Goal: Transaction & Acquisition: Download file/media

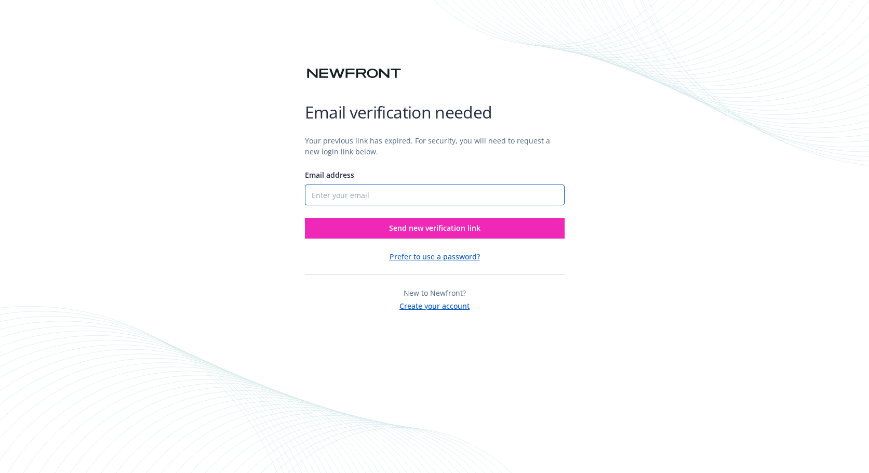
click at [447, 195] on input "Email address" at bounding box center [435, 194] width 260 height 21
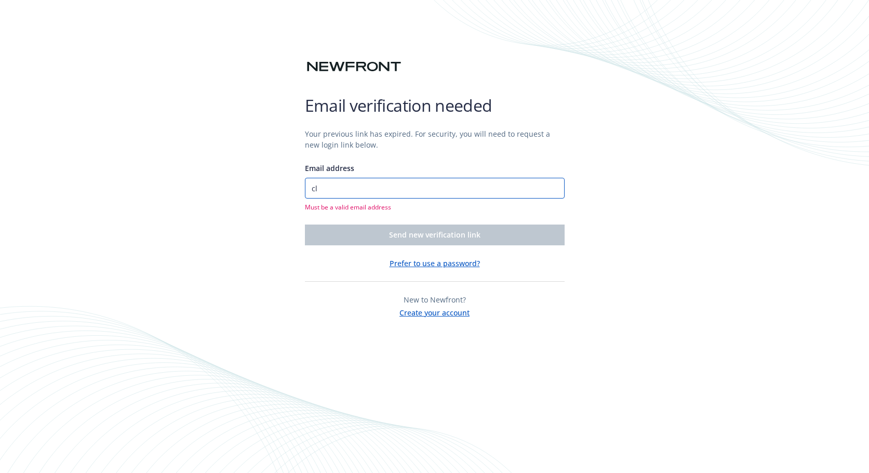
type input "c"
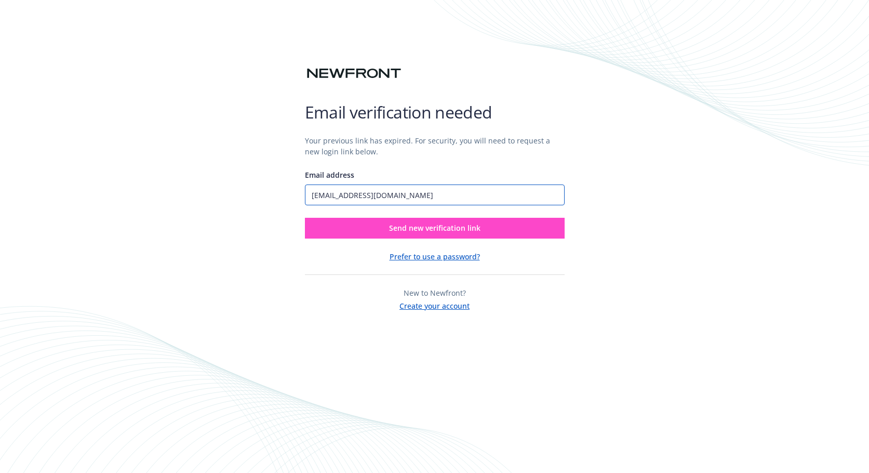
type input "[EMAIL_ADDRESS][DOMAIN_NAME]"
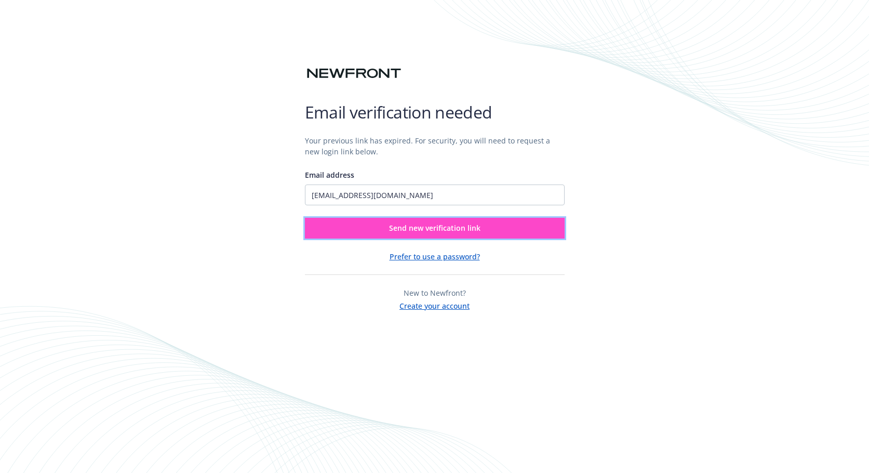
click at [461, 225] on span "Send new verification link" at bounding box center [434, 228] width 91 height 10
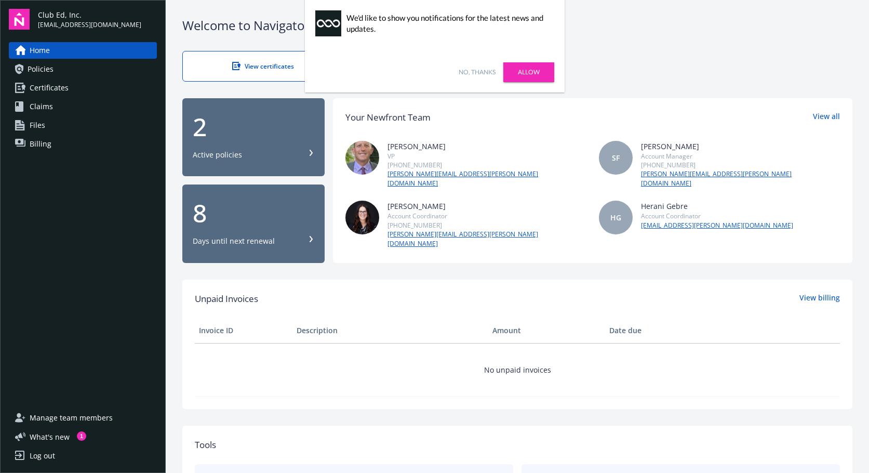
click at [479, 72] on link "No, thanks" at bounding box center [477, 72] width 37 height 9
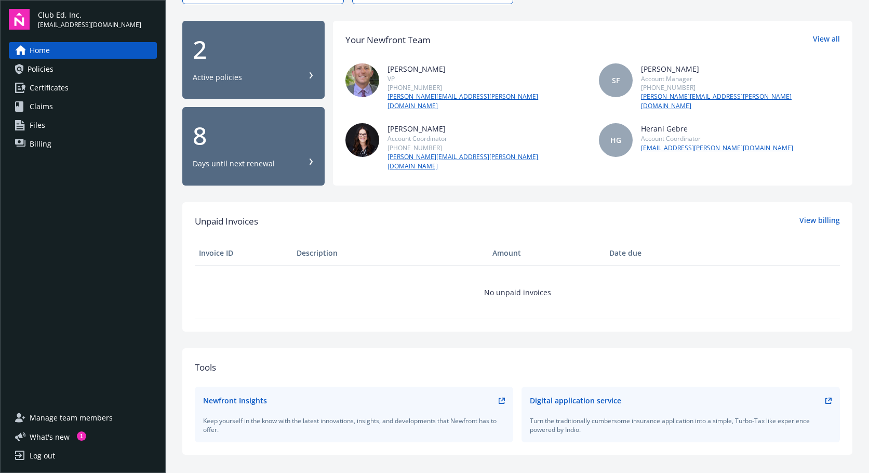
scroll to position [153, 0]
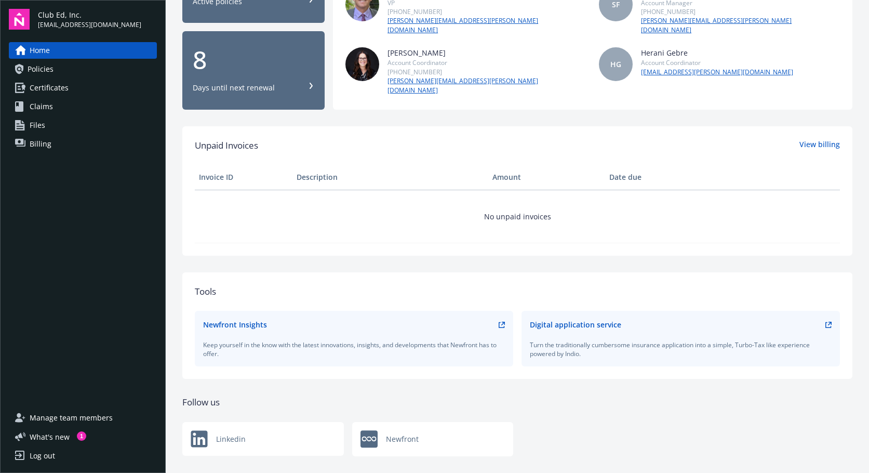
click at [73, 75] on link "Policies" at bounding box center [83, 69] width 148 height 17
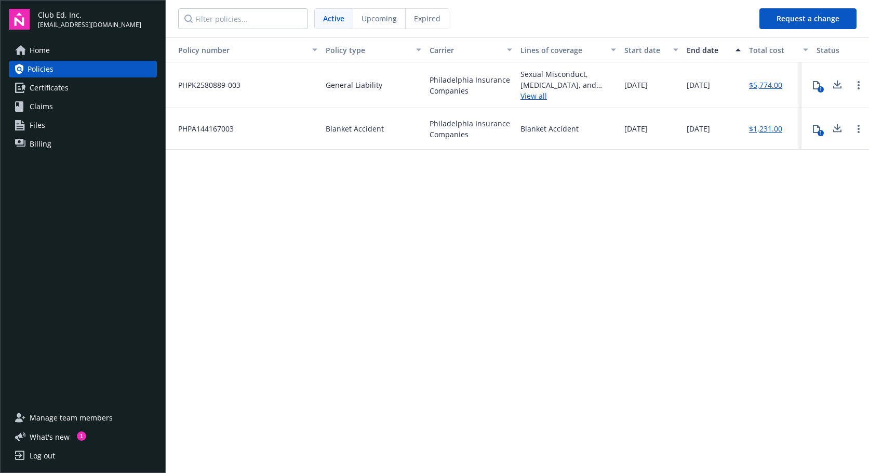
click at [839, 134] on icon at bounding box center [837, 128] width 12 height 13
click at [838, 87] on icon at bounding box center [837, 84] width 12 height 13
